Goal: Task Accomplishment & Management: Use online tool/utility

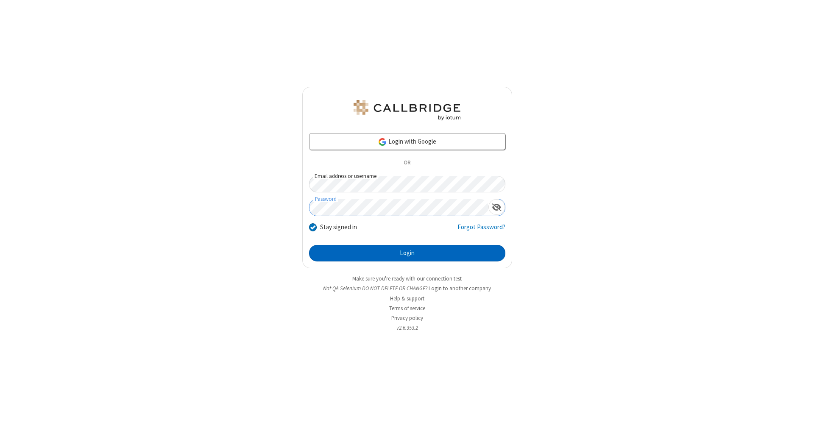
click at [407, 254] on button "Login" at bounding box center [407, 253] width 196 height 17
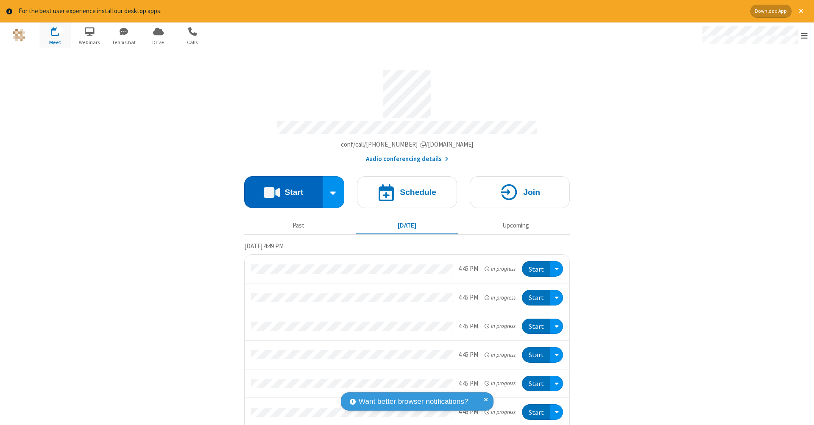
click at [280, 188] on button "Start" at bounding box center [283, 192] width 78 height 32
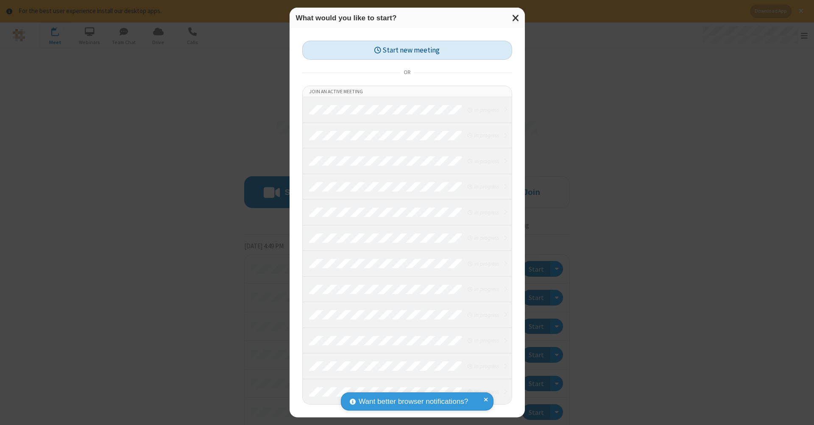
click at [407, 50] on button "Start new meeting" at bounding box center [407, 50] width 210 height 19
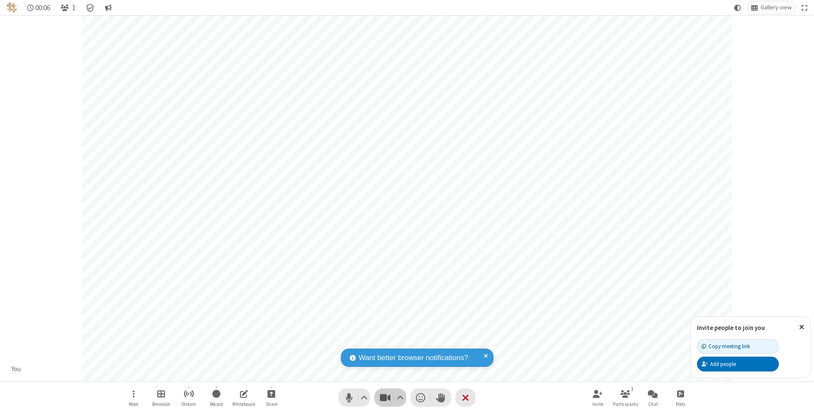
click at [385, 398] on span "Stop video (⌘+Shift+V)" at bounding box center [385, 398] width 13 height 12
click at [385, 398] on span "Start video (⌘+Shift+V)" at bounding box center [385, 398] width 13 height 12
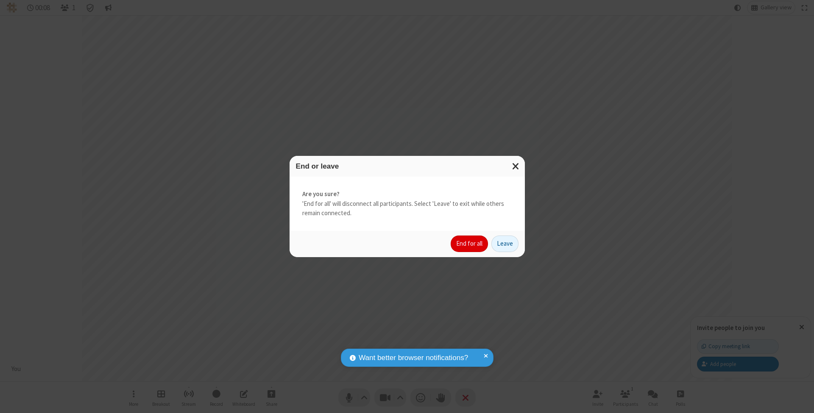
click at [470, 243] on button "End for all" at bounding box center [469, 244] width 37 height 17
